Goal: Task Accomplishment & Management: Complete application form

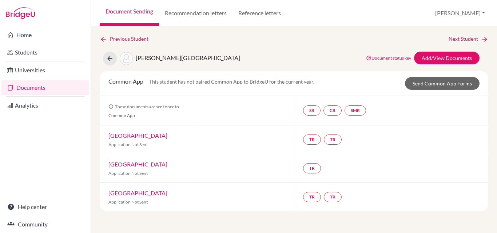
click at [37, 86] on link "Documents" at bounding box center [45, 87] width 88 height 15
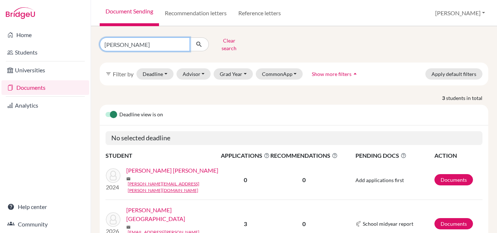
click at [134, 45] on input "ramos" at bounding box center [145, 44] width 90 height 14
type input "r"
type input "emilia losada"
click button "submit" at bounding box center [199, 44] width 19 height 14
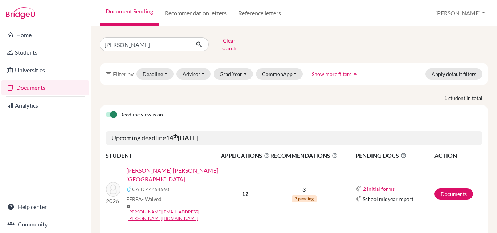
click at [146, 166] on link "[PERSON_NAME] [PERSON_NAME][GEOGRAPHIC_DATA]" at bounding box center [175, 174] width 99 height 17
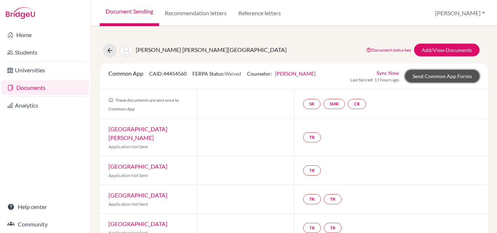
click at [438, 76] on link "Send Common App Forms" at bounding box center [442, 76] width 75 height 13
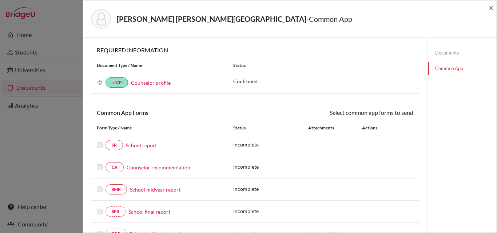
click at [143, 143] on link "School report" at bounding box center [141, 146] width 31 height 8
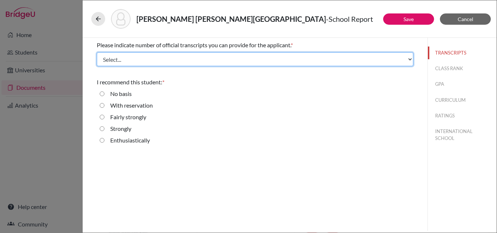
click at [125, 63] on select "Select... 1 2 3 4" at bounding box center [255, 59] width 317 height 14
select select "1"
click at [97, 52] on select "Select... 1 2 3 4" at bounding box center [255, 59] width 317 height 14
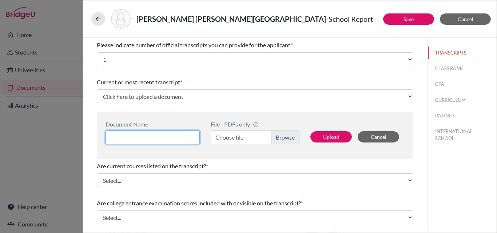
click at [146, 138] on input at bounding box center [153, 138] width 94 height 14
type input "[PERSON_NAME] 3 year"
click at [238, 136] on label "Choose file" at bounding box center [255, 138] width 89 height 14
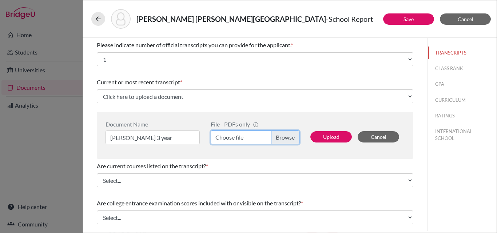
click at [238, 136] on input "Choose file" at bounding box center [255, 138] width 89 height 14
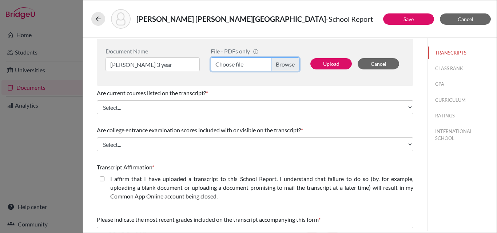
scroll to position [126, 0]
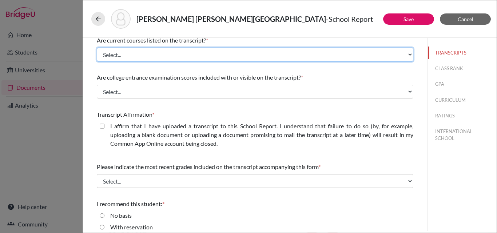
click at [172, 56] on select "Select... Yes No" at bounding box center [255, 55] width 317 height 14
select select "0"
click at [97, 48] on select "Select... Yes No" at bounding box center [255, 55] width 317 height 14
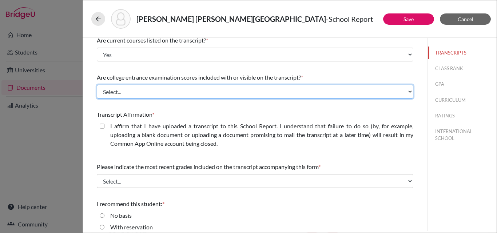
click at [135, 94] on select "Select... Yes No" at bounding box center [255, 92] width 317 height 14
select select "1"
click at [97, 85] on select "Select... Yes No" at bounding box center [255, 92] width 317 height 14
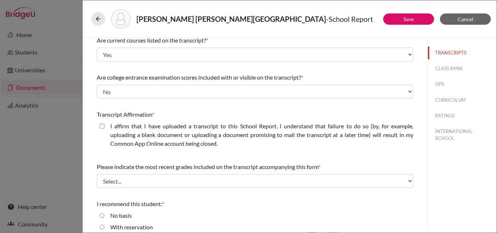
click at [100, 126] on closed\ "I affirm that I have uploaded a transcript to this School Report. I understand …" at bounding box center [102, 126] width 5 height 9
checkbox closed\ "true"
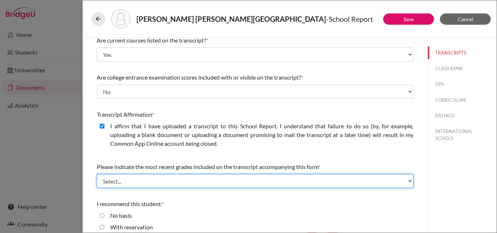
click at [134, 183] on select "Select... Final junior year grades 1st Quarter senior year grades 2nd Quarter/1…" at bounding box center [255, 181] width 317 height 14
select select "0"
click at [97, 174] on select "Select... Final junior year grades 1st Quarter senior year grades 2nd Quarter/1…" at bounding box center [255, 181] width 317 height 14
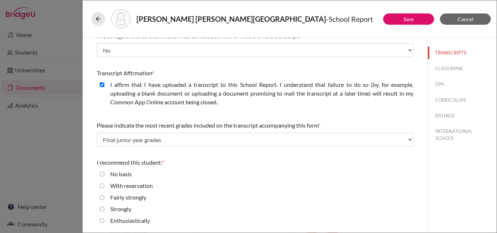
click at [102, 221] on input "Enthusiastically" at bounding box center [102, 220] width 5 height 9
radio input "true"
click at [449, 69] on button "CLASS RANK" at bounding box center [462, 68] width 69 height 13
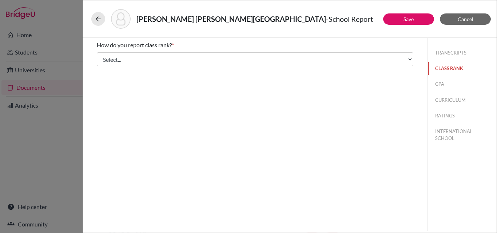
scroll to position [0, 0]
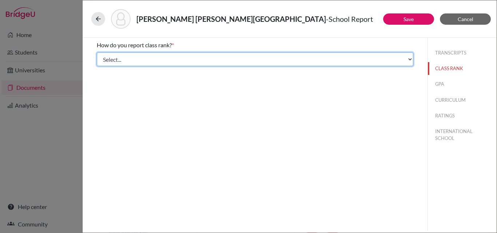
click at [240, 65] on select "Select... Exact Decile Quintile Quartile None" at bounding box center [255, 59] width 317 height 14
select select "1"
click at [97, 52] on select "Select... Exact Decile Quintile Quartile None" at bounding box center [255, 59] width 317 height 14
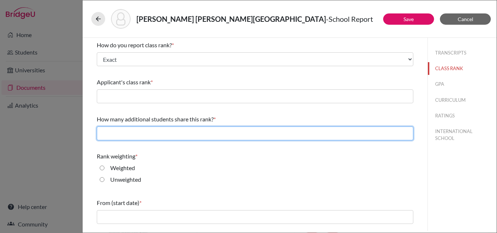
click at [158, 136] on input "text" at bounding box center [255, 134] width 317 height 14
type input "0"
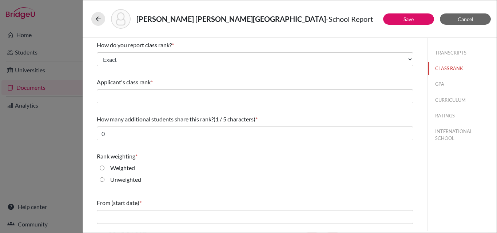
click at [121, 181] on label "Unweighted" at bounding box center [125, 179] width 31 height 9
click at [104, 181] on input "Unweighted" at bounding box center [102, 179] width 5 height 9
radio input "true"
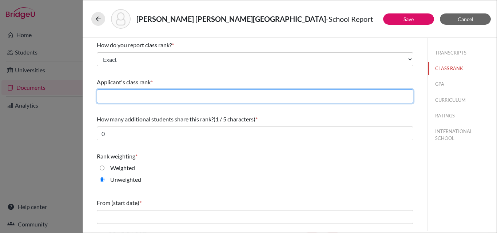
click at [157, 94] on input "text" at bounding box center [255, 97] width 317 height 14
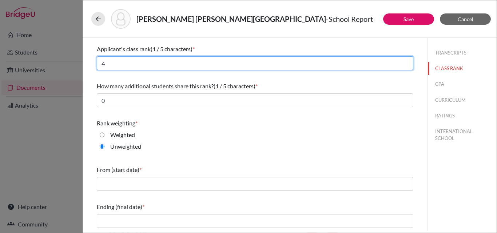
type input "4"
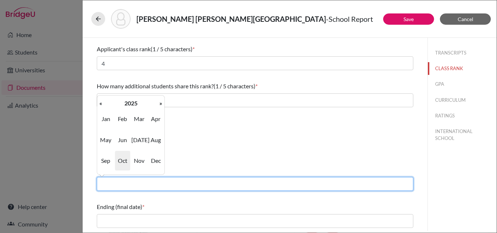
click at [127, 181] on input "text" at bounding box center [255, 184] width 317 height 14
type input "08/2022"
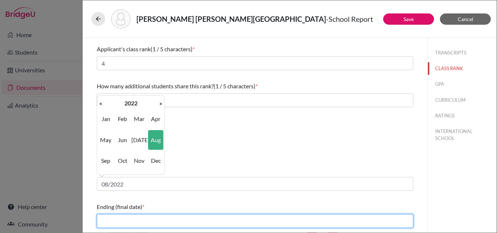
click at [133, 219] on input "text" at bounding box center [255, 221] width 317 height 14
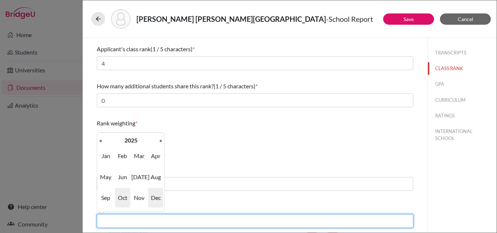
type input "06/2025"
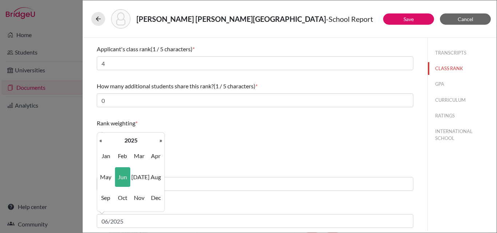
click at [219, 155] on div "Rank weighting * Weighted Unweighted" at bounding box center [255, 136] width 317 height 41
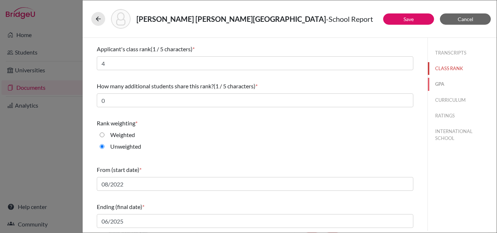
click at [437, 84] on button "GPA" at bounding box center [462, 84] width 69 height 13
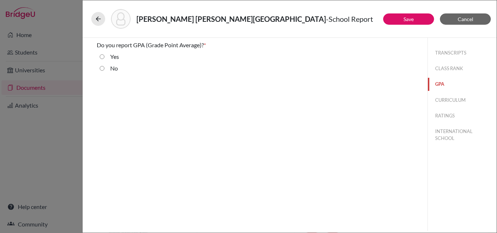
scroll to position [0, 0]
click at [118, 57] on label "Yes" at bounding box center [114, 56] width 9 height 9
click at [104, 57] on input "Yes" at bounding box center [102, 56] width 5 height 9
radio input "true"
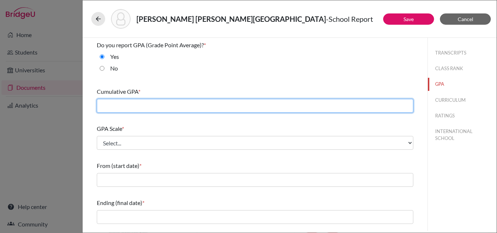
click at [108, 106] on input "text" at bounding box center [255, 106] width 317 height 14
type input "3.77"
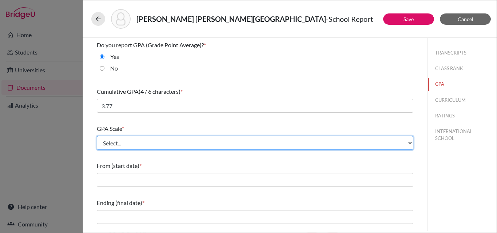
click at [115, 142] on select "Select... 4 5 6 7 8 9 10 11 12 13 14 15 16 17 18 19 20 100" at bounding box center [255, 143] width 317 height 14
select select "4"
click at [97, 136] on select "Select... 4 5 6 7 8 9 10 11 12 13 14 15 16 17 18 19 20 100" at bounding box center [255, 143] width 317 height 14
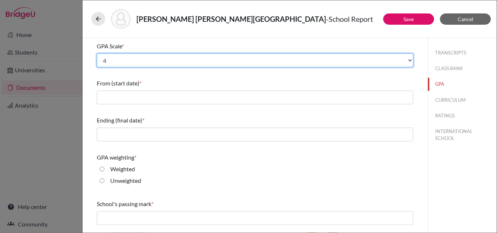
scroll to position [98, 0]
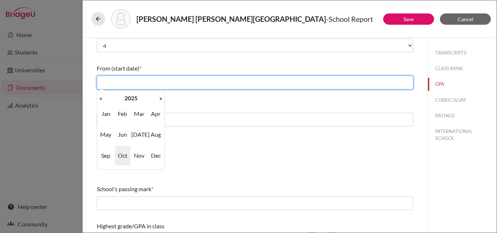
click at [128, 80] on input "text" at bounding box center [255, 83] width 317 height 14
type input "08/2022"
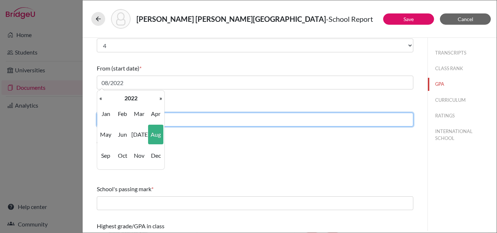
click at [184, 119] on input "text" at bounding box center [255, 120] width 317 height 14
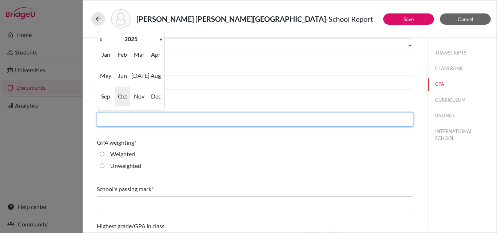
type input "06/2025"
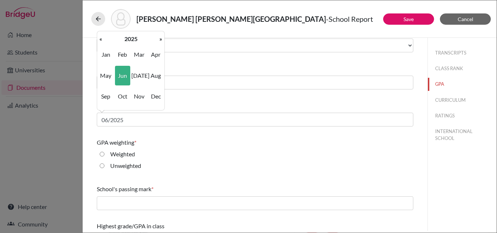
click at [113, 166] on label "Unweighted" at bounding box center [125, 166] width 31 height 9
click at [104, 166] on input "Unweighted" at bounding box center [102, 166] width 5 height 9
radio input "true"
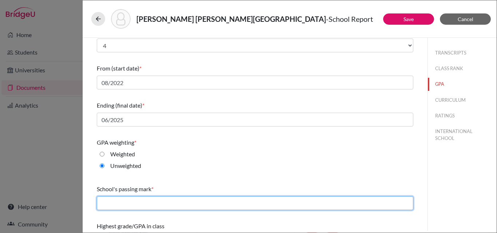
click at [103, 203] on input "text" at bounding box center [255, 203] width 317 height 14
type input "2.00"
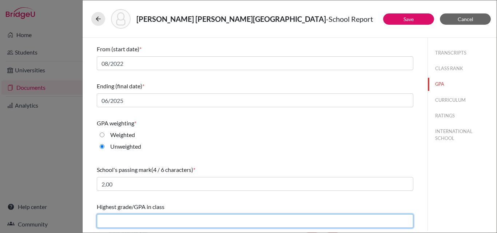
click at [135, 225] on input "text" at bounding box center [255, 221] width 317 height 14
type input "3.84"
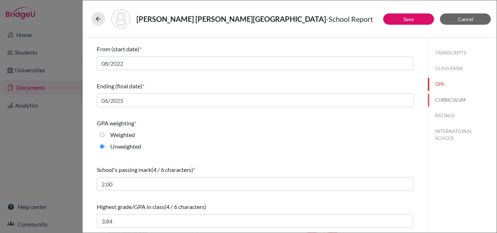
click at [455, 98] on button "CURRICULUM" at bounding box center [462, 100] width 69 height 13
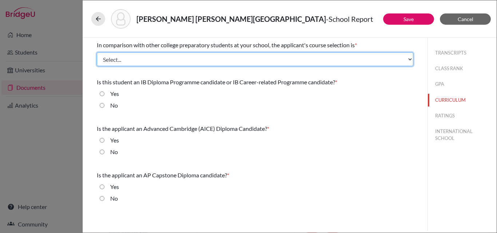
click at [255, 61] on select "Select... Less than demanding Average [PERSON_NAME] Very demanding Most demandi…" at bounding box center [255, 59] width 317 height 14
select select "3"
click at [97, 52] on select "Select... Less than demanding Average [PERSON_NAME] Very demanding Most demandi…" at bounding box center [255, 59] width 317 height 14
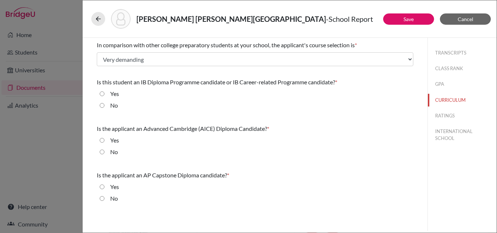
click at [104, 106] on input "No" at bounding box center [102, 105] width 5 height 9
radio input "true"
click at [103, 152] on input "No" at bounding box center [102, 152] width 5 height 9
radio input "true"
click at [102, 200] on input "No" at bounding box center [102, 198] width 5 height 9
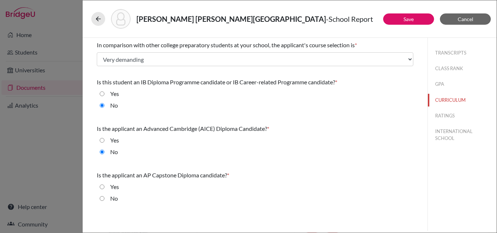
radio input "true"
click at [445, 115] on button "RATINGS" at bounding box center [462, 116] width 69 height 13
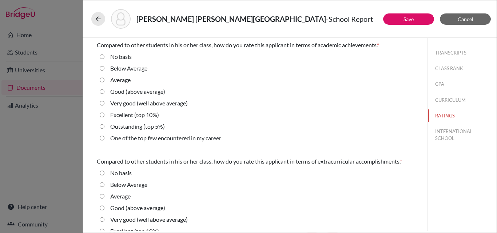
click at [102, 139] on career "One of the top few encountered in my career" at bounding box center [102, 138] width 5 height 9
radio career "true"
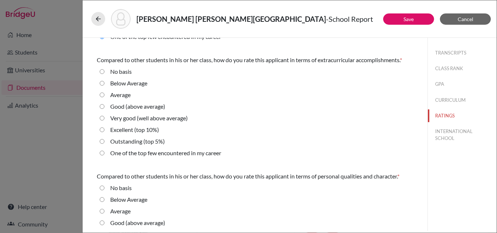
scroll to position [102, 0]
click at [102, 139] on 5\%\) "Outstanding (top 5%)" at bounding box center [102, 141] width 5 height 9
radio 5\%\) "true"
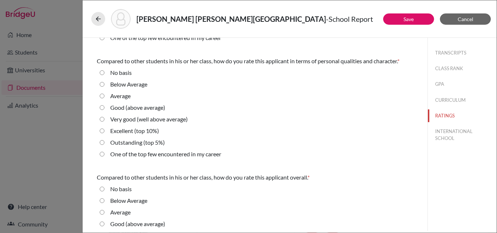
click at [102, 140] on 5\%\) "Outstanding (top 5%)" at bounding box center [102, 142] width 5 height 9
radio 5\%\) "true"
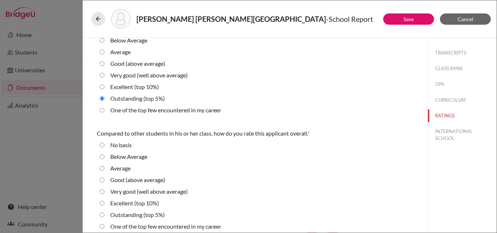
scroll to position [267, 0]
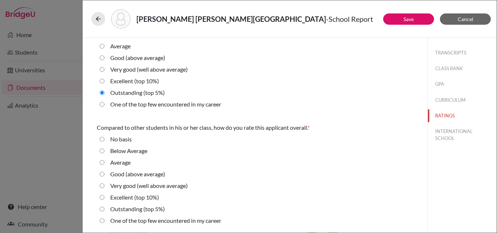
drag, startPoint x: 102, startPoint y: 140, endPoint x: 100, endPoint y: 211, distance: 71.0
click at [100, 211] on fieldset "No basis Below Average Average Good (above average) Very good (well above avera…" at bounding box center [255, 181] width 317 height 93
click at [104, 210] on 5\%\) "Outstanding (top 5%)" at bounding box center [102, 209] width 5 height 9
radio 5\%\) "true"
click at [445, 140] on button "INTERNATIONAL SCHOOL" at bounding box center [462, 135] width 69 height 20
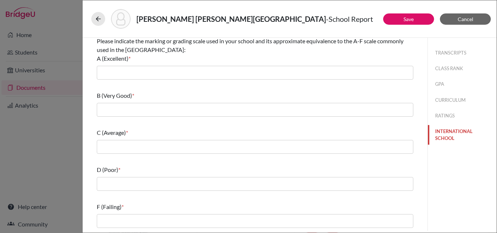
scroll to position [0, 0]
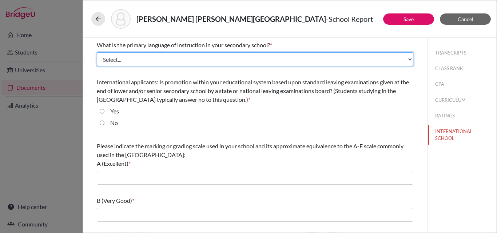
click at [218, 59] on select "Select... Albanian Arabic Armenian Assamese Azerbaijani Belarusian Bengali Bulg…" at bounding box center [255, 59] width 317 height 14
select select "14"
click at [97, 52] on select "Select... Albanian Arabic Armenian Assamese Azerbaijani Belarusian Bengali Bulg…" at bounding box center [255, 59] width 317 height 14
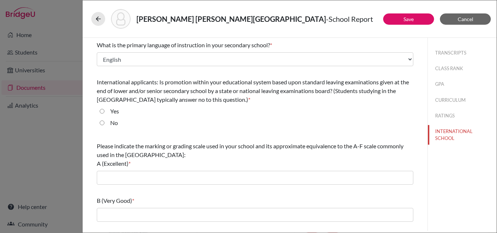
click at [103, 123] on input "No" at bounding box center [102, 123] width 5 height 9
radio input "true"
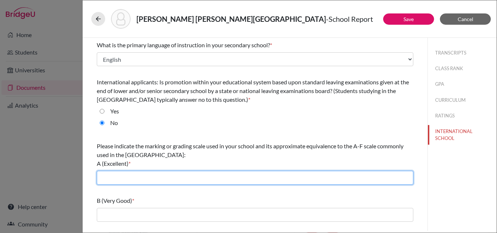
click at [108, 175] on input "text" at bounding box center [255, 178] width 317 height 14
type input "3.7-4.0"
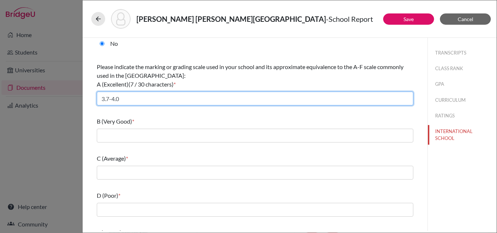
scroll to position [105, 0]
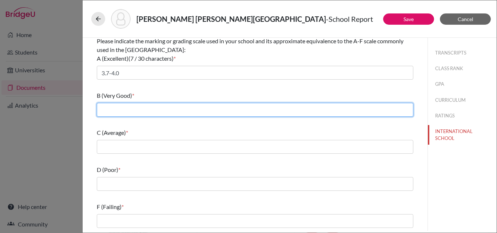
click at [124, 111] on input "text" at bounding box center [255, 110] width 317 height 14
type input "3.0-3.69"
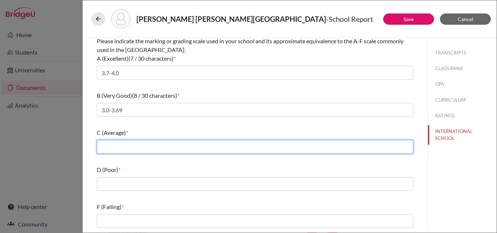
click at [124, 146] on input "text" at bounding box center [255, 147] width 317 height 14
type input "2.4-2.99"
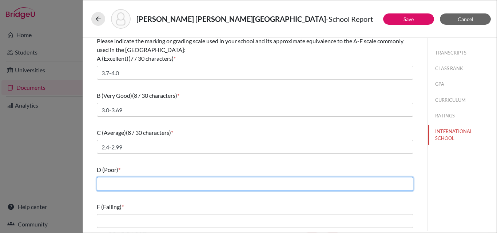
click at [120, 182] on input "text" at bounding box center [255, 184] width 317 height 14
type input "2,0-2.39"
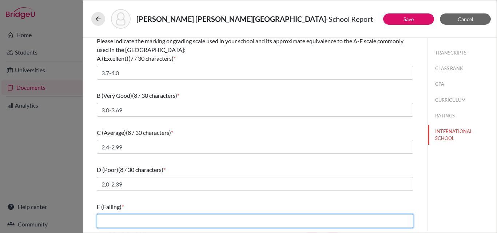
click at [112, 226] on input "text" at bounding box center [255, 221] width 317 height 14
type input "less than 2.0"
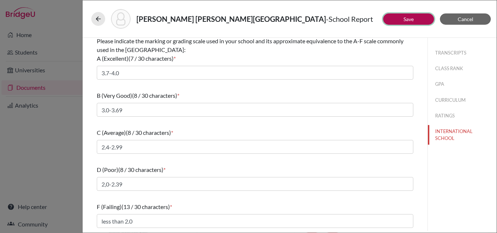
click at [407, 18] on link "Save" at bounding box center [408, 19] width 10 height 6
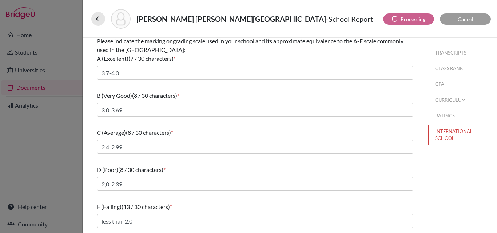
select select "1"
select select "0"
select select "1"
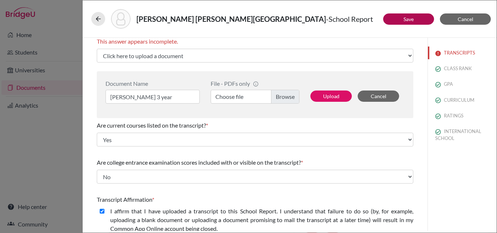
scroll to position [49, 0]
click at [246, 99] on label "Choose file" at bounding box center [255, 97] width 89 height 14
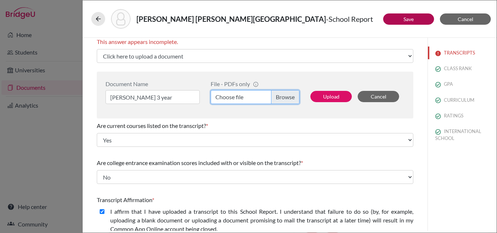
click at [246, 99] on input "Choose file" at bounding box center [255, 97] width 89 height 14
click at [244, 95] on label "Choose file" at bounding box center [255, 97] width 89 height 14
click at [244, 95] on input "Choose file" at bounding box center [255, 97] width 89 height 14
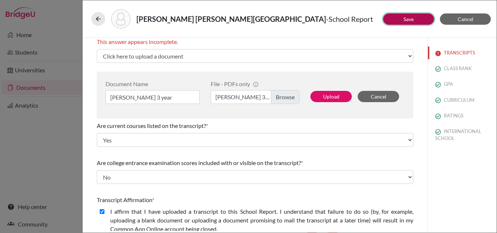
click at [410, 19] on link "Save" at bounding box center [408, 19] width 10 height 6
click at [329, 97] on button "Upload" at bounding box center [330, 96] width 41 height 11
select select "685264"
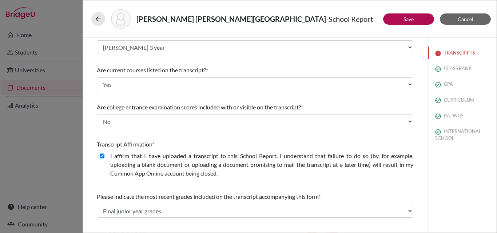
scroll to position [40, 0]
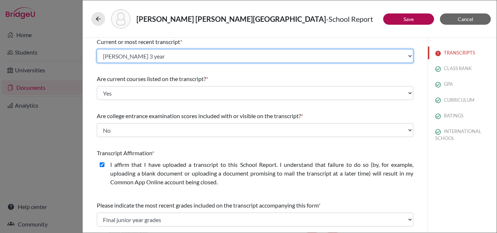
click at [331, 55] on select "Select existing document or upload a new one [PERSON_NAME] 3 year Upload New Fi…" at bounding box center [255, 56] width 317 height 14
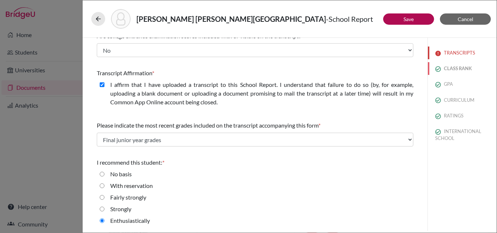
click at [442, 68] on button "CLASS RANK" at bounding box center [462, 68] width 69 height 13
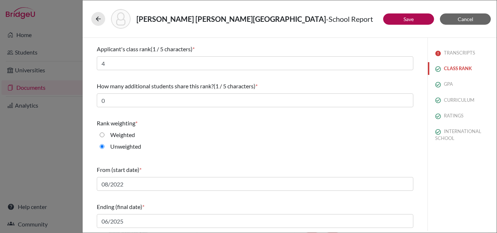
scroll to position [0, 0]
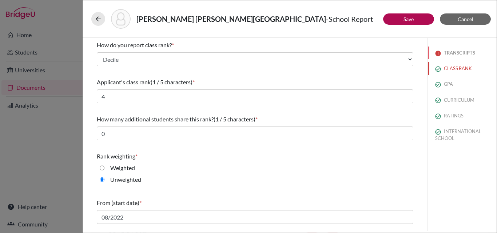
click at [445, 53] on button "TRANSCRIPTS" at bounding box center [462, 53] width 69 height 13
select select "1"
select select "0"
select select "685264"
select select "0"
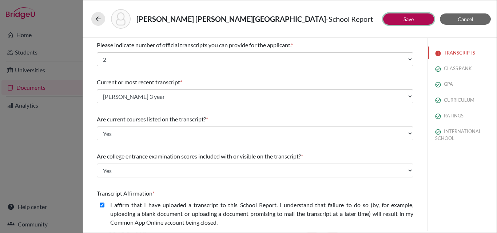
click at [411, 18] on link "Save" at bounding box center [408, 19] width 10 height 6
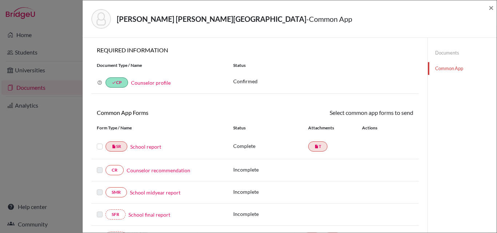
click at [146, 169] on link "Counselor recommendation" at bounding box center [159, 171] width 64 height 8
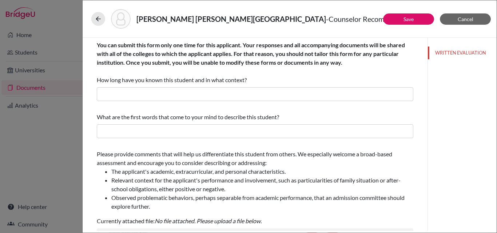
click at [146, 169] on li "The applicant's academic, extracurricular, and personal characteristics." at bounding box center [262, 171] width 302 height 9
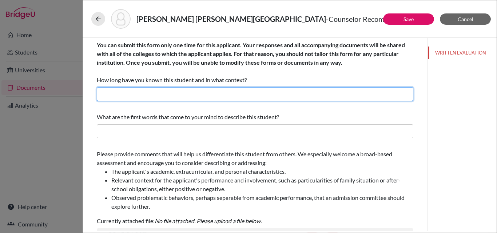
click at [156, 95] on input "text" at bounding box center [255, 94] width 317 height 14
type input "For more than 2 years as her College Placement Counselor"
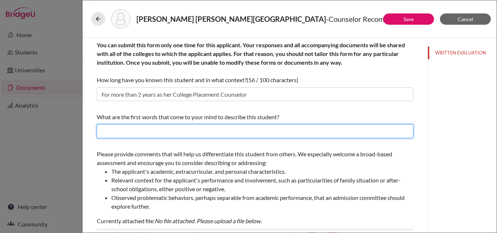
click at [158, 130] on input "text" at bounding box center [255, 131] width 317 height 14
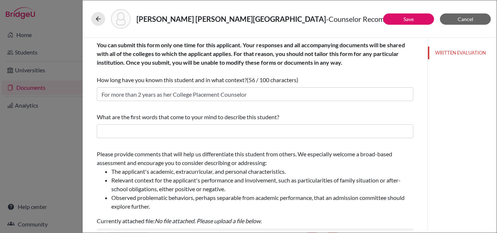
click at [256, 146] on div "You can submit this form only one time for this applicant. Your responses and a…" at bounding box center [255, 220] width 317 height 365
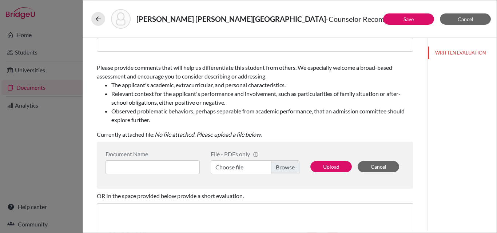
scroll to position [87, 0]
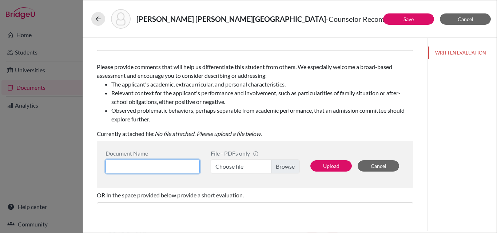
click at [167, 166] on input at bounding box center [153, 167] width 94 height 14
click at [222, 168] on label "Choose file" at bounding box center [255, 167] width 89 height 14
click at [222, 168] on input "Choose file" at bounding box center [255, 167] width 89 height 14
click at [168, 166] on input "[PERSON_NAME] 3 year" at bounding box center [153, 167] width 94 height 14
click at [168, 166] on input "[PERSON_NAME] 3" at bounding box center [153, 167] width 94 height 14
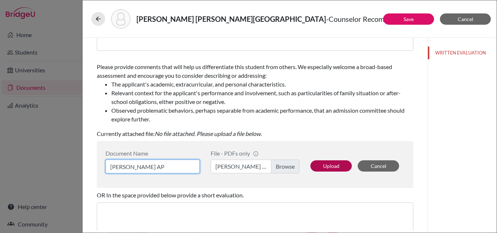
type input "[PERSON_NAME] AP"
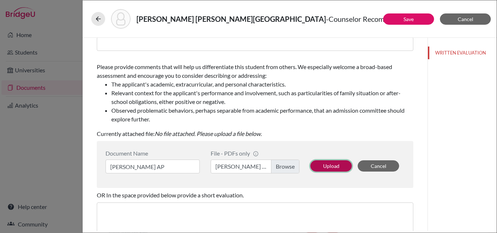
click at [324, 165] on button "Upload" at bounding box center [330, 165] width 41 height 11
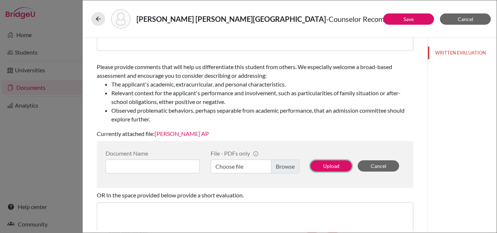
scroll to position [0, 0]
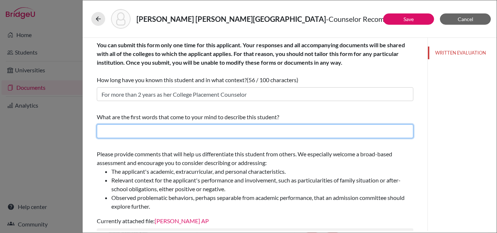
click at [133, 130] on input "text" at bounding box center [255, 131] width 317 height 14
paste input "severance, and [PERSON_NAME]"
click at [103, 131] on input "severance, and [PERSON_NAME]" at bounding box center [255, 131] width 317 height 14
click at [155, 126] on input "intelligence, perseverance, and [PERSON_NAME]" at bounding box center [255, 131] width 317 height 14
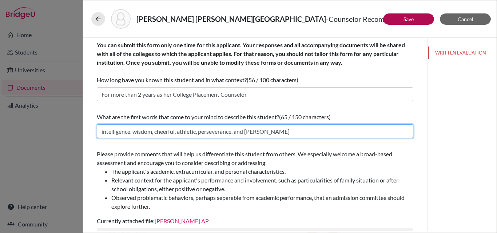
type input "intelligence, wisdom, cheerful, athletic, perseverance, and [PERSON_NAME]"
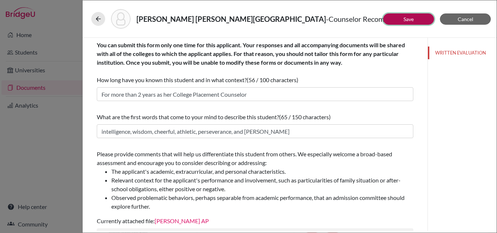
click at [411, 17] on link "Save" at bounding box center [408, 19] width 10 height 6
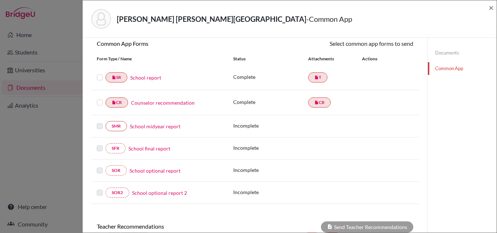
scroll to position [75, 0]
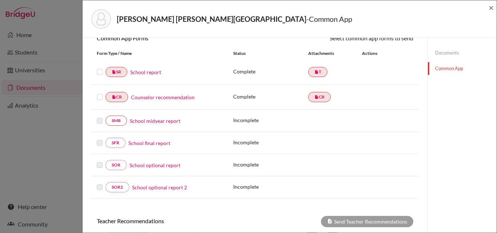
click at [100, 68] on label at bounding box center [100, 68] width 6 height 0
click at [0, 0] on input "checkbox" at bounding box center [0, 0] width 0 height 0
click at [100, 93] on label at bounding box center [100, 93] width 6 height 0
click at [0, 0] on input "checkbox" at bounding box center [0, 0] width 0 height 0
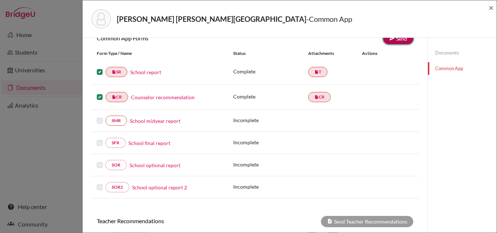
click at [400, 40] on link "Send" at bounding box center [398, 38] width 30 height 11
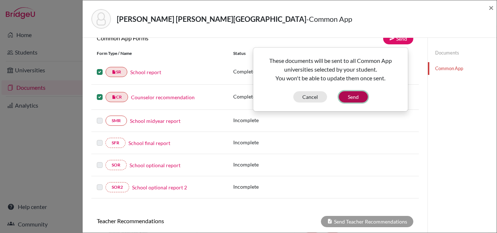
click at [357, 96] on button "Send" at bounding box center [353, 96] width 29 height 11
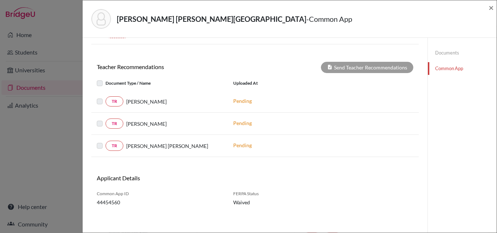
scroll to position [244, 0]
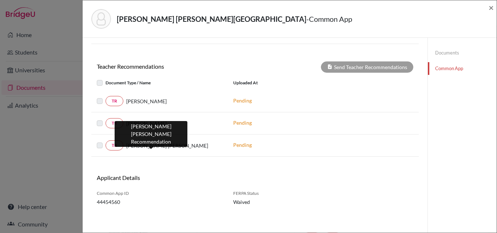
click at [131, 149] on span "[PERSON_NAME] [PERSON_NAME]" at bounding box center [167, 146] width 82 height 8
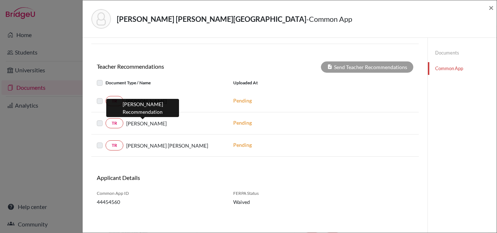
click at [156, 123] on span "[PERSON_NAME]" at bounding box center [146, 124] width 40 height 8
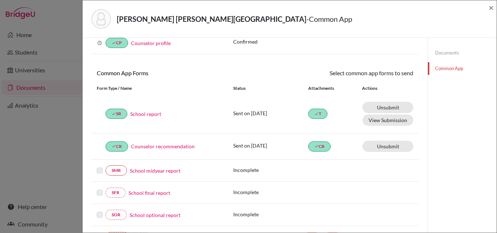
scroll to position [0, 0]
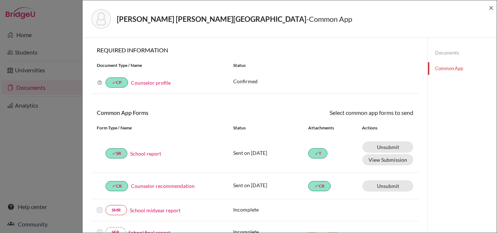
click at [437, 50] on link "Documents" at bounding box center [462, 53] width 69 height 13
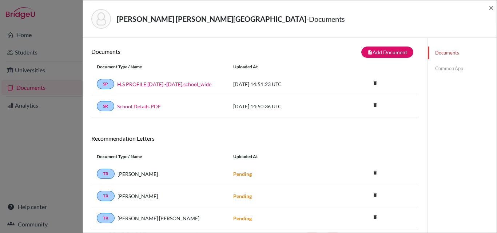
click at [444, 68] on link "Common App" at bounding box center [462, 68] width 69 height 13
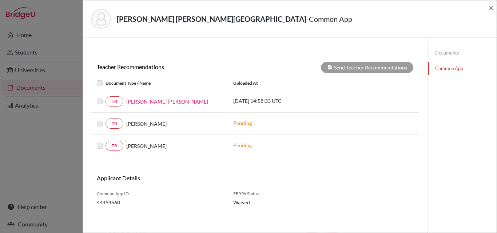
scroll to position [244, 0]
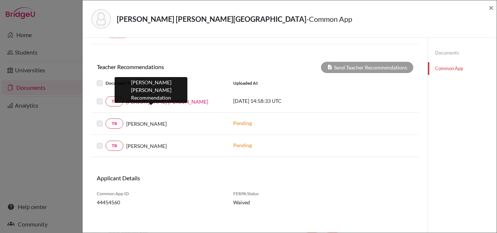
click at [135, 101] on link "[PERSON_NAME] [PERSON_NAME]" at bounding box center [167, 102] width 82 height 8
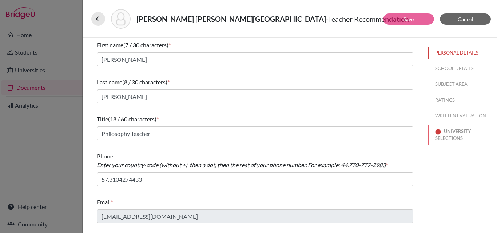
click at [460, 135] on button "UNIVERSITY SELECTIONS" at bounding box center [462, 135] width 69 height 20
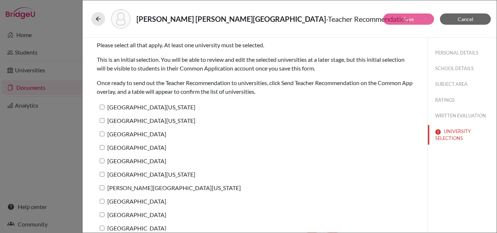
click at [102, 107] on input "[GEOGRAPHIC_DATA][US_STATE]" at bounding box center [102, 107] width 5 height 5
checkbox input "true"
click at [401, 22] on button "Save" at bounding box center [408, 18] width 51 height 11
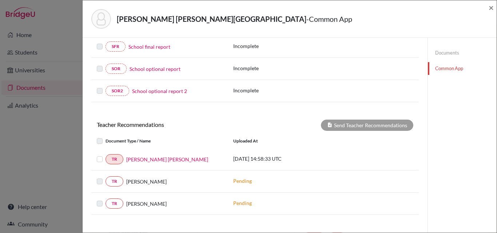
scroll to position [196, 0]
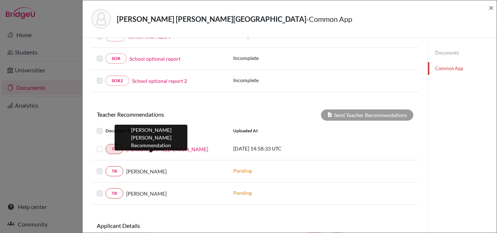
click at [151, 150] on link "[PERSON_NAME] [PERSON_NAME]" at bounding box center [167, 150] width 82 height 8
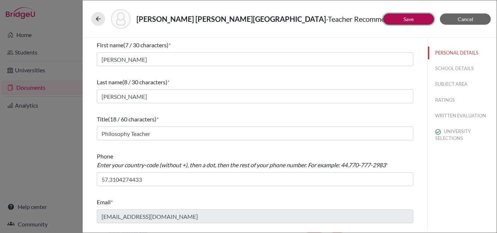
click at [404, 23] on button "Save" at bounding box center [408, 18] width 51 height 11
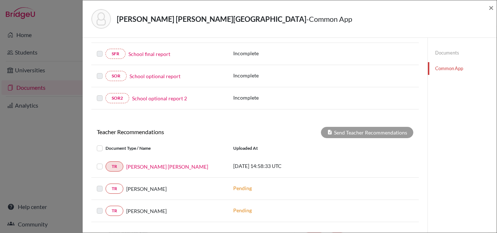
scroll to position [179, 0]
click at [106, 162] on label at bounding box center [106, 162] width 0 height 0
click at [0, 0] on input "checkbox" at bounding box center [0, 0] width 0 height 0
click at [373, 131] on button "Send Teacher Recommendations" at bounding box center [367, 132] width 92 height 11
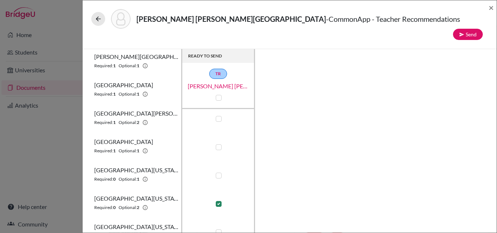
scroll to position [214, 0]
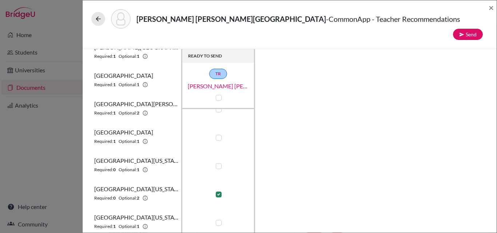
click at [217, 135] on label at bounding box center [219, 138] width 6 height 6
click at [217, 134] on input "checkbox" at bounding box center [217, 137] width 6 height 7
checkbox input "true"
click at [218, 220] on label at bounding box center [219, 223] width 6 height 6
click at [218, 219] on input "checkbox" at bounding box center [217, 222] width 6 height 7
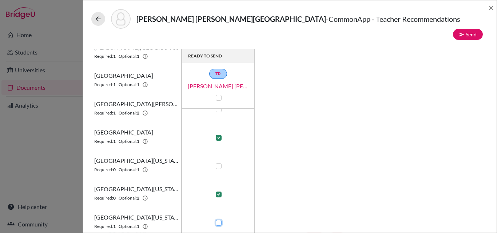
checkbox input "true"
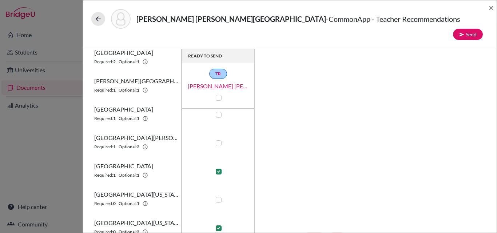
scroll to position [179, 0]
click at [219, 141] on label at bounding box center [219, 144] width 6 height 6
click at [219, 140] on input "checkbox" at bounding box center [217, 143] width 6 height 7
checkbox input "true"
click at [218, 113] on label at bounding box center [219, 116] width 6 height 6
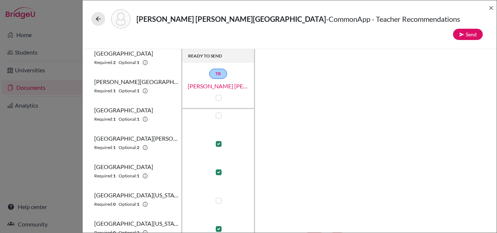
click at [218, 111] on input "checkbox" at bounding box center [217, 114] width 6 height 7
checkbox input "true"
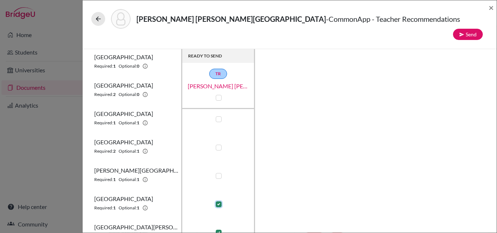
scroll to position [86, 0]
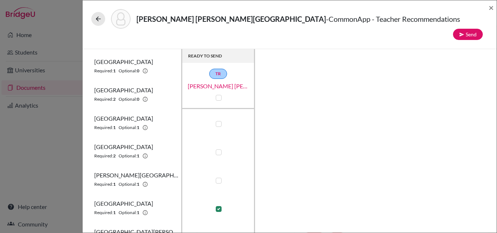
click at [219, 178] on label at bounding box center [219, 181] width 6 height 6
click at [219, 176] on input "checkbox" at bounding box center [217, 179] width 6 height 7
checkbox input "true"
click at [222, 148] on div at bounding box center [218, 152] width 9 height 9
click at [219, 121] on label at bounding box center [219, 124] width 6 height 6
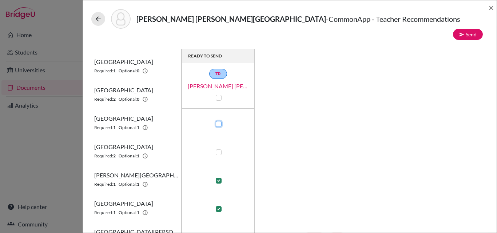
click at [219, 120] on input "checkbox" at bounding box center [217, 123] width 6 height 7
checkbox input "true"
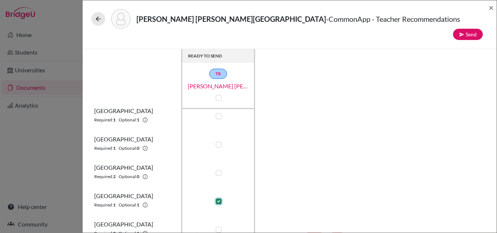
scroll to position [0, 0]
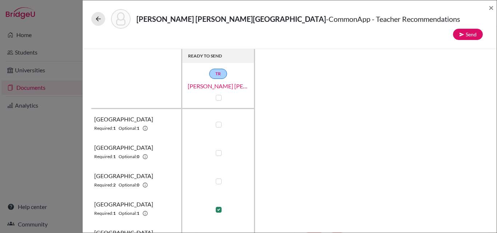
click at [218, 122] on label at bounding box center [219, 125] width 6 height 6
click at [218, 120] on input "checkbox" at bounding box center [217, 123] width 6 height 7
checkbox input "true"
click at [218, 179] on label at bounding box center [219, 182] width 6 height 6
click at [218, 177] on input "checkbox" at bounding box center [217, 180] width 6 height 7
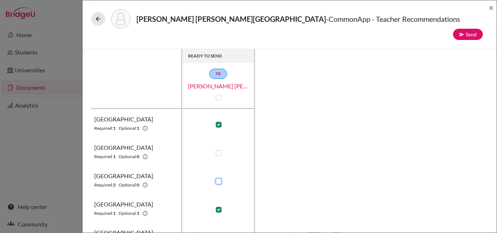
checkbox input "true"
click at [467, 29] on button "Send" at bounding box center [468, 34] width 30 height 11
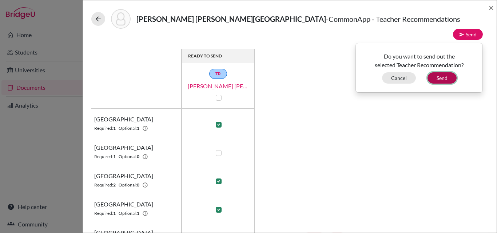
click at [441, 72] on button "Send" at bounding box center [442, 77] width 29 height 11
